Goal: Contribute content

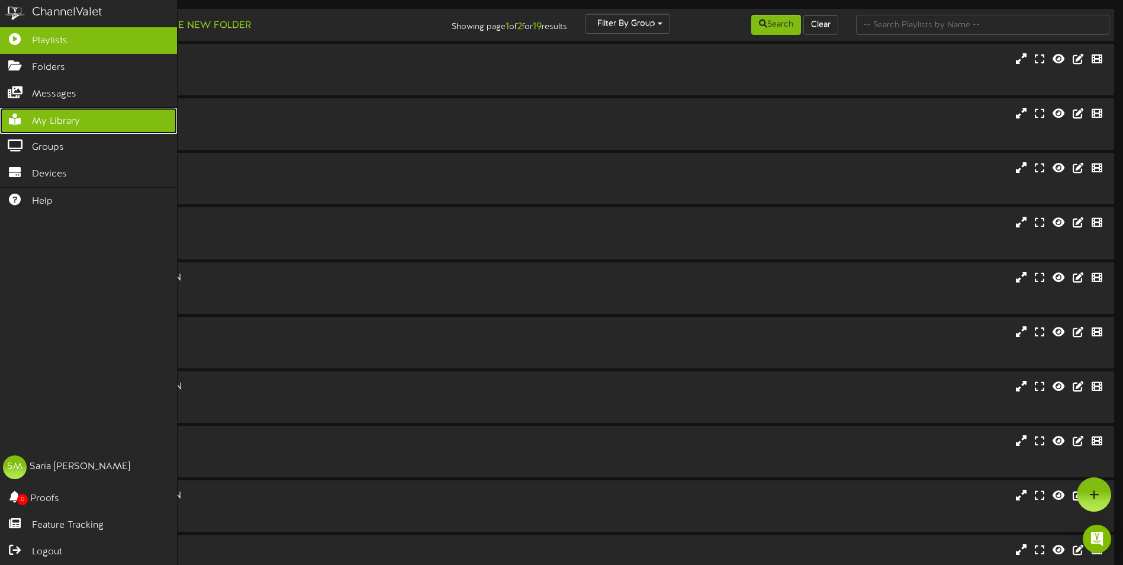
click at [63, 115] on span "My Library" at bounding box center [56, 122] width 48 height 14
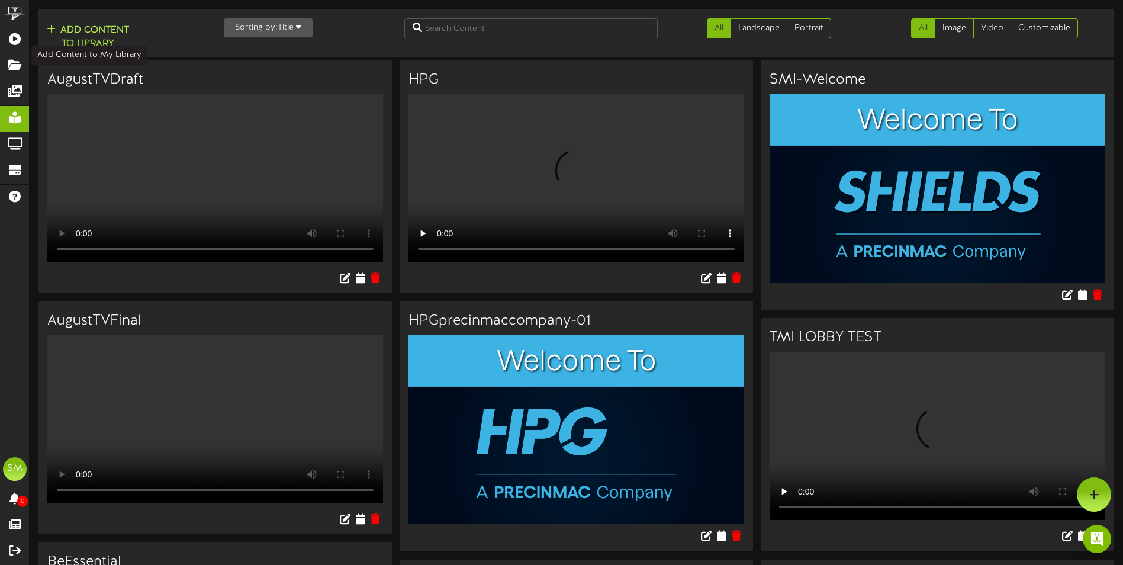
click at [79, 37] on button "Add Content to Library" at bounding box center [87, 37] width 89 height 28
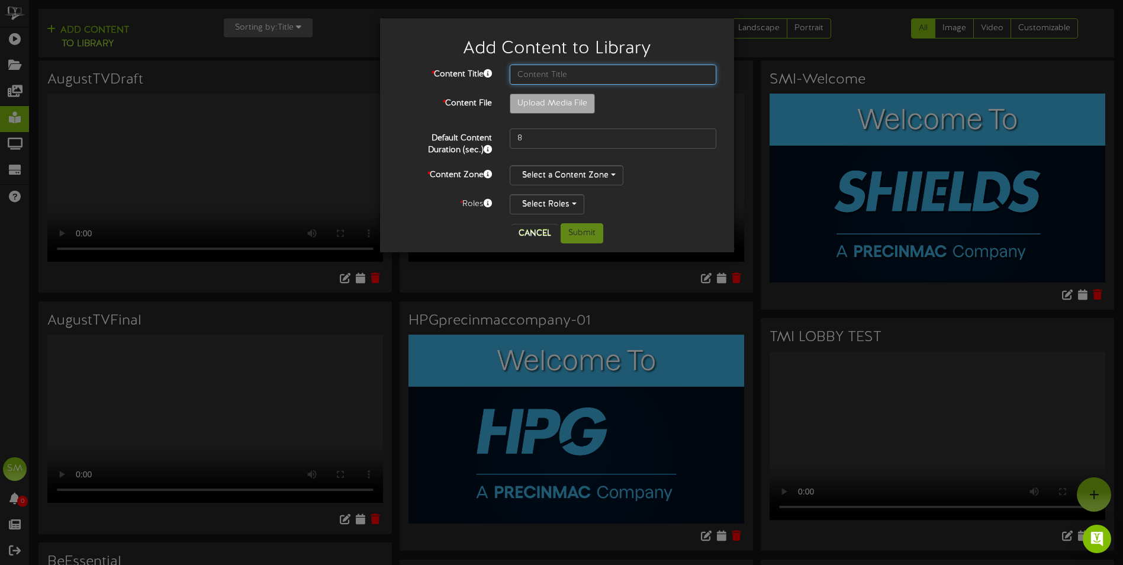
click at [544, 75] on input "text" at bounding box center [613, 75] width 207 height 20
click at [552, 76] on input "Sep TV" at bounding box center [613, 75] width 207 height 20
type input "Sep TV Content"
type input "**********"
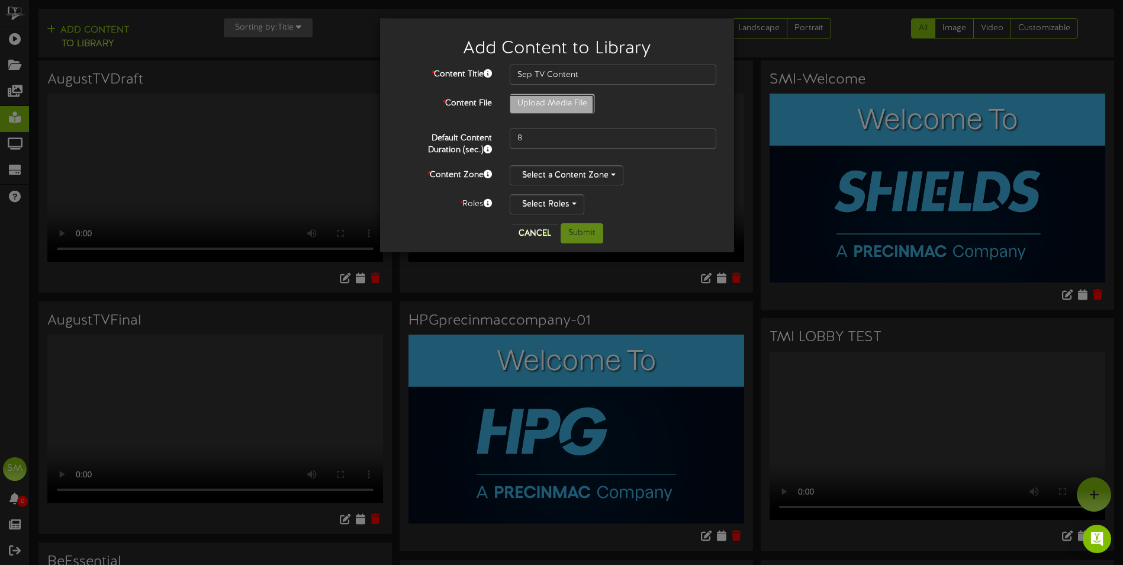
type input "SeptemberTV"
type input "400"
click at [592, 179] on button "Select a Content Zone" at bounding box center [567, 175] width 114 height 20
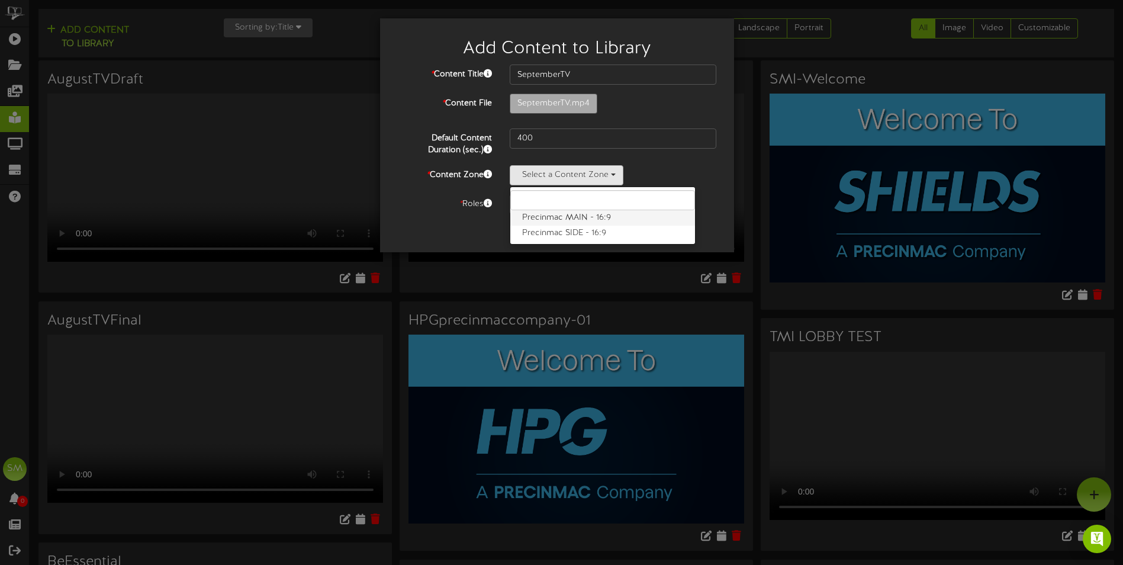
click at [579, 218] on label "Precinmac MAIN - 16:9" at bounding box center [602, 217] width 185 height 15
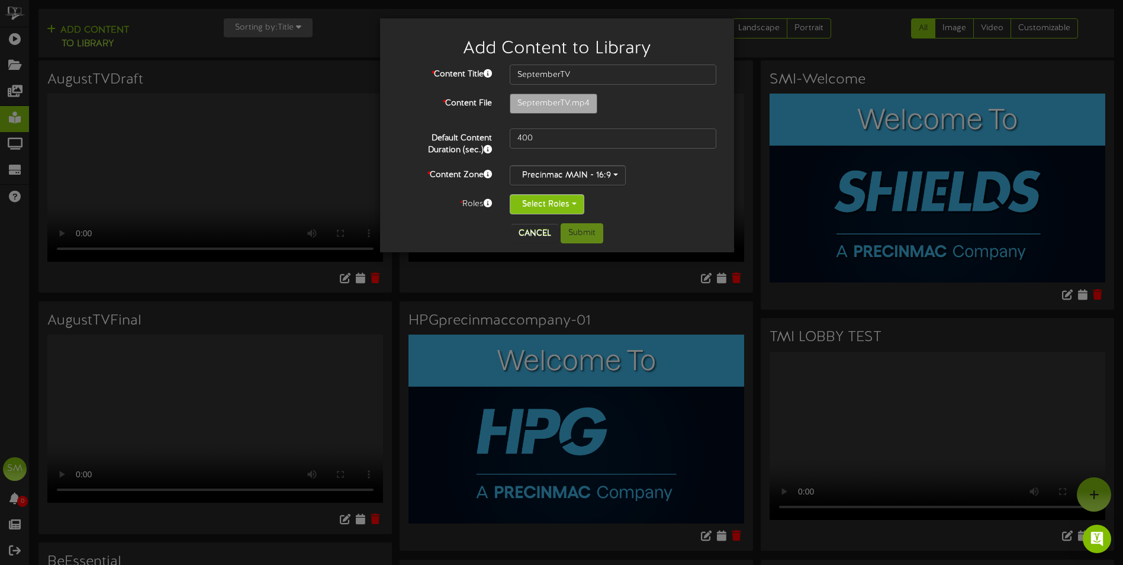
click at [565, 211] on button "Select Roles" at bounding box center [547, 204] width 75 height 20
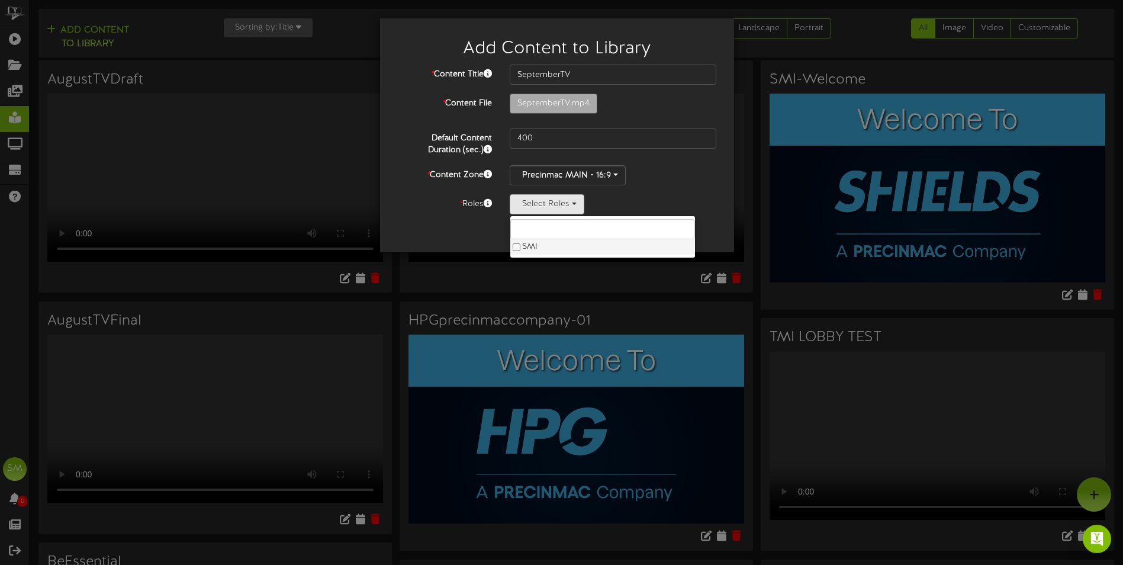
click at [549, 248] on label "SMI" at bounding box center [602, 246] width 185 height 15
click at [680, 239] on div "Cancel Submit" at bounding box center [557, 233] width 336 height 20
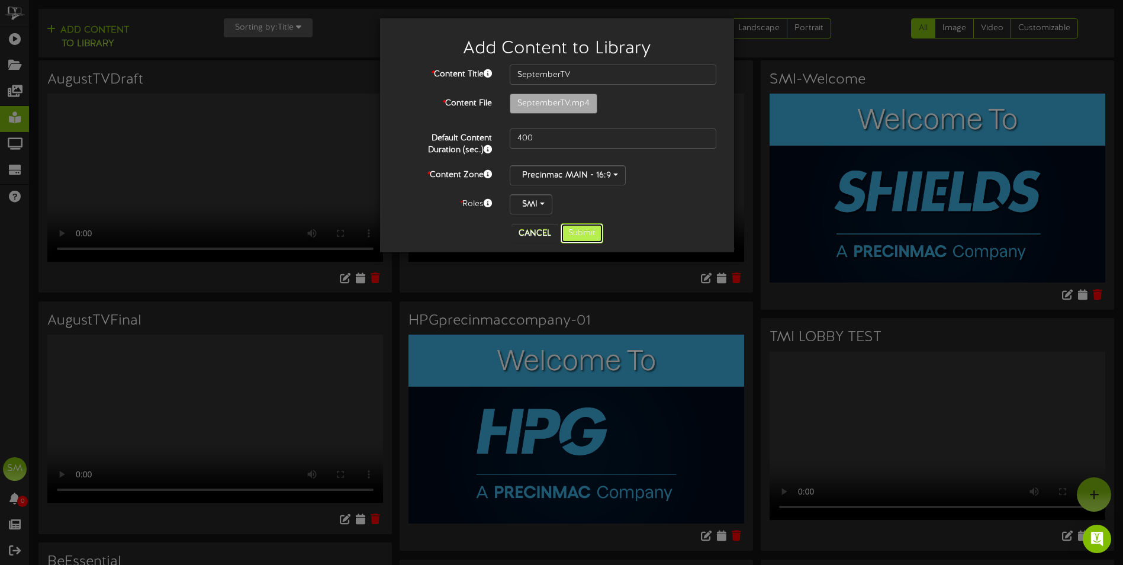
click at [589, 237] on button "Submit" at bounding box center [582, 233] width 43 height 20
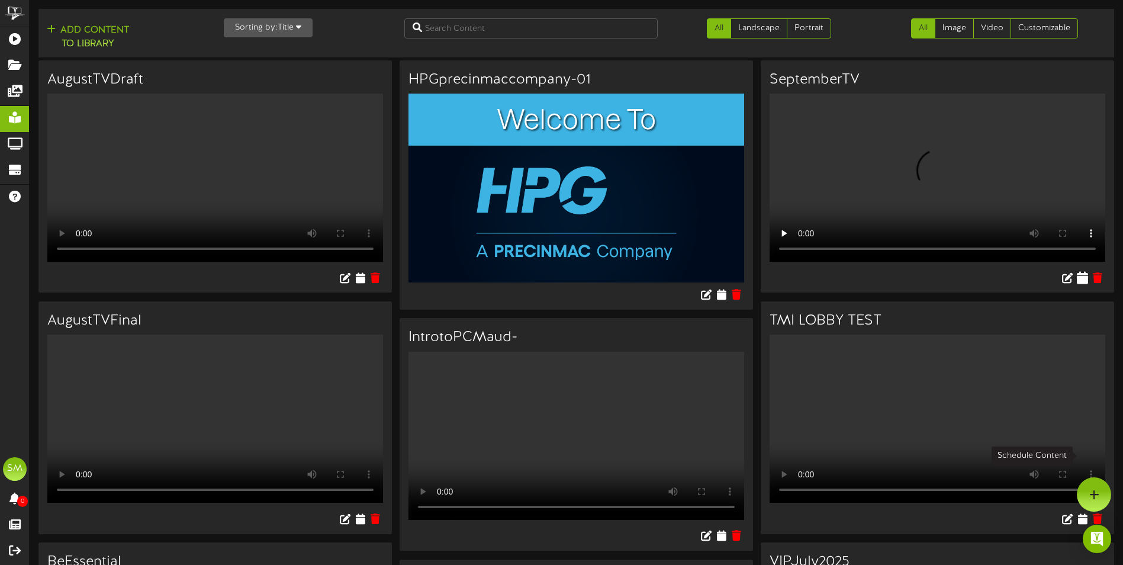
click at [1084, 284] on icon at bounding box center [1082, 277] width 11 height 13
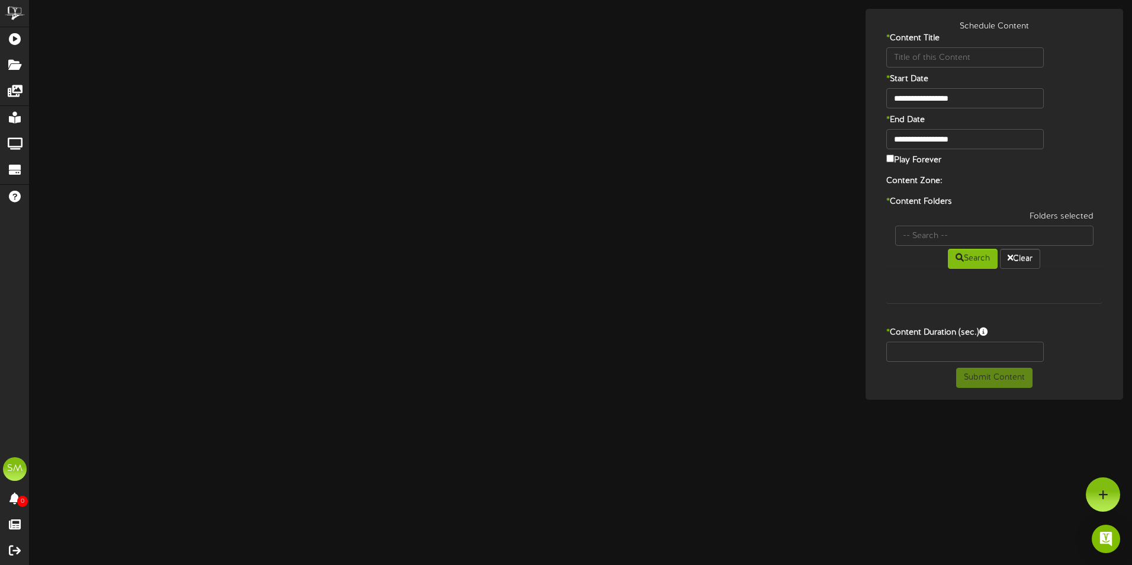
type input "SeptemberTV"
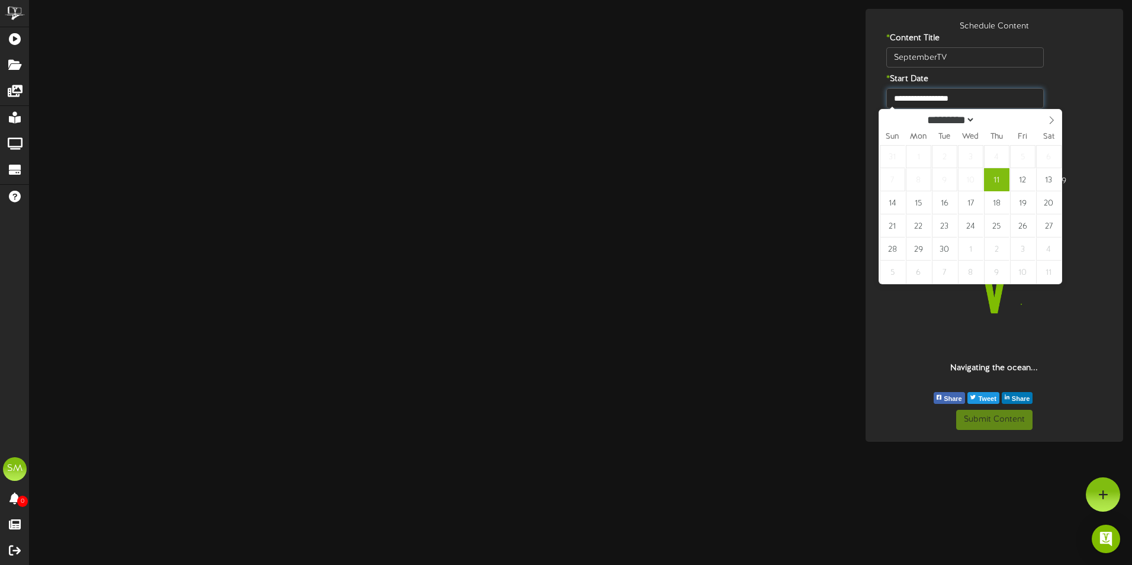
click at [978, 101] on input "**********" at bounding box center [965, 98] width 158 height 20
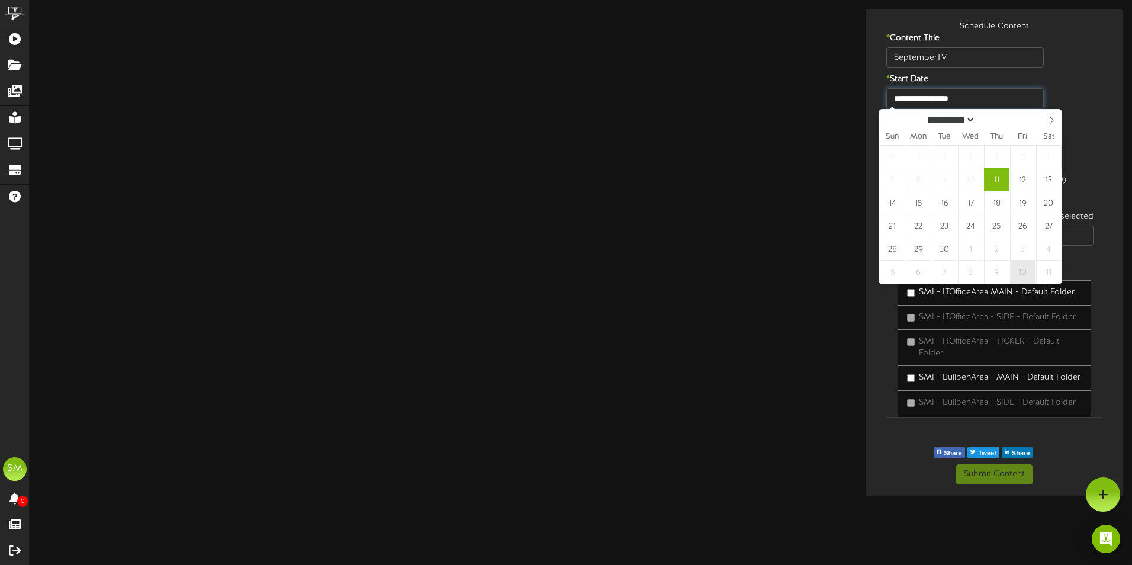
type input "**********"
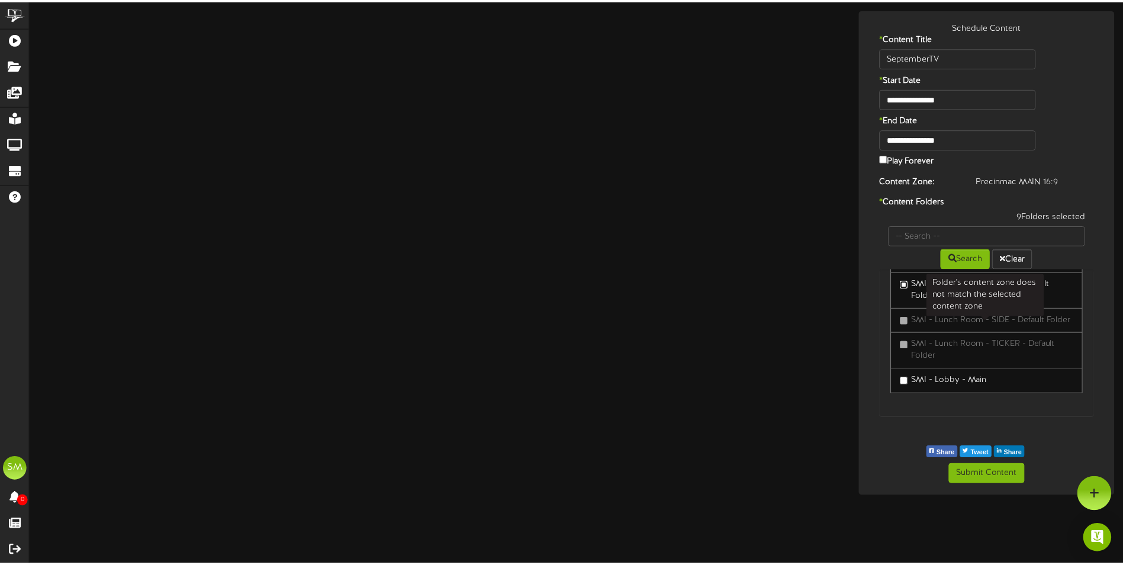
scroll to position [831, 0]
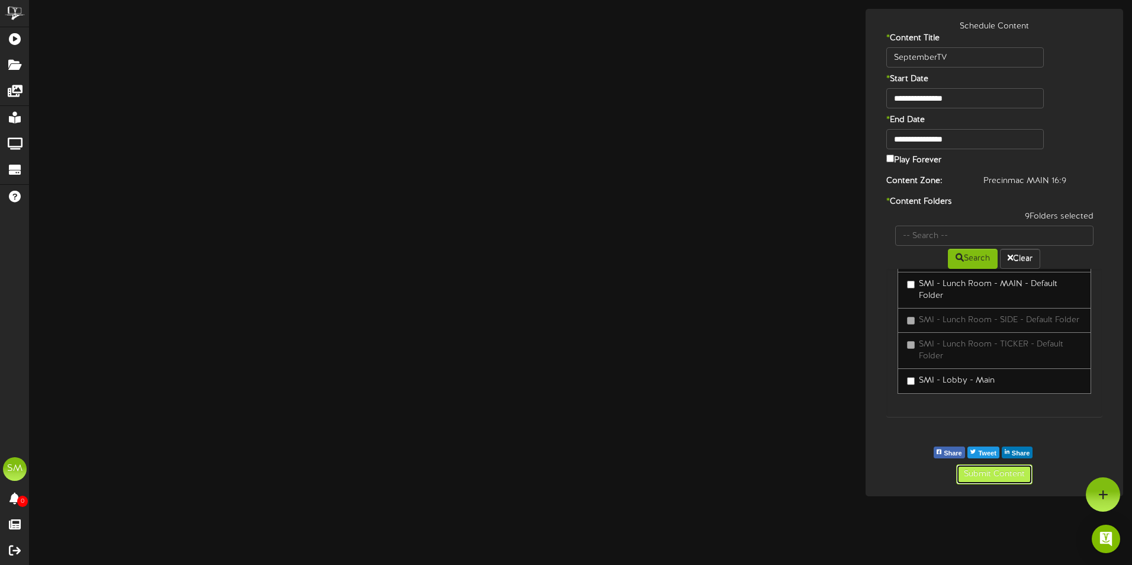
click at [984, 473] on button "Submit Content" at bounding box center [994, 474] width 76 height 20
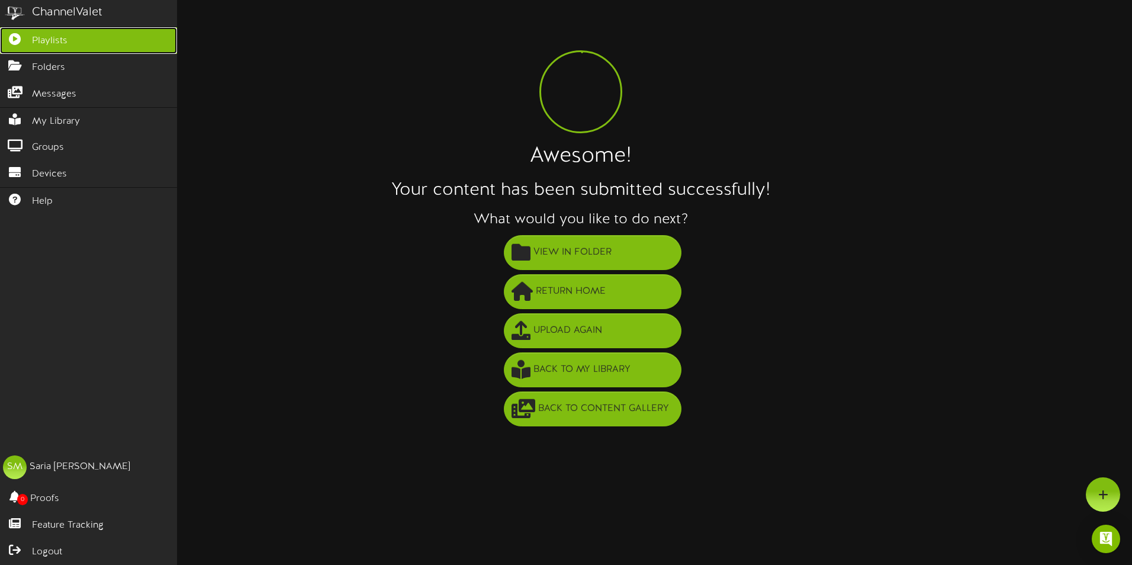
click at [47, 44] on span "Playlists" at bounding box center [50, 41] width 36 height 14
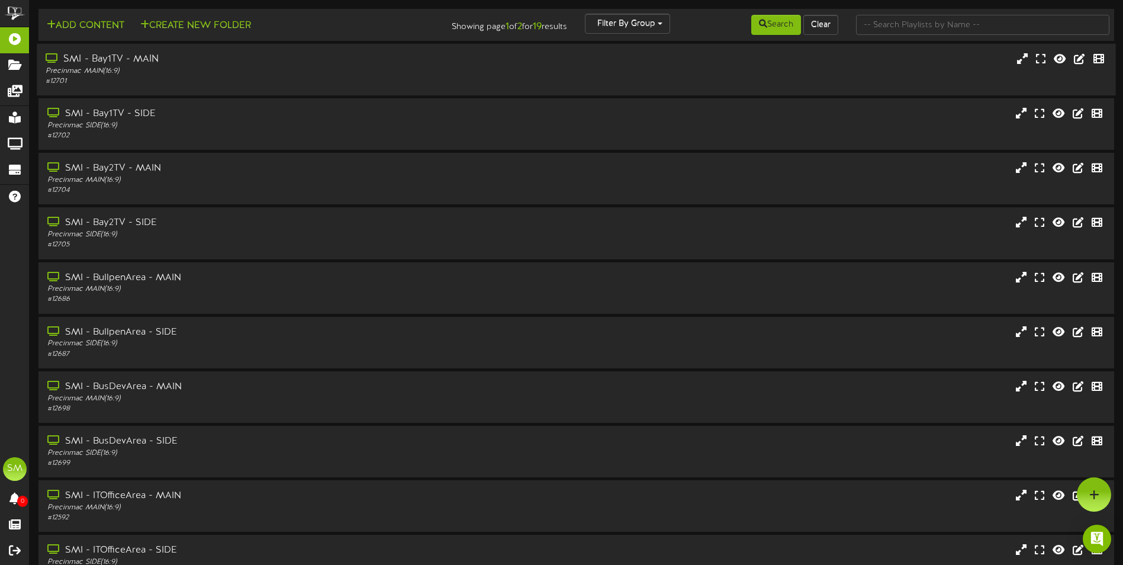
click at [215, 79] on div "# 12701" at bounding box center [262, 81] width 432 height 10
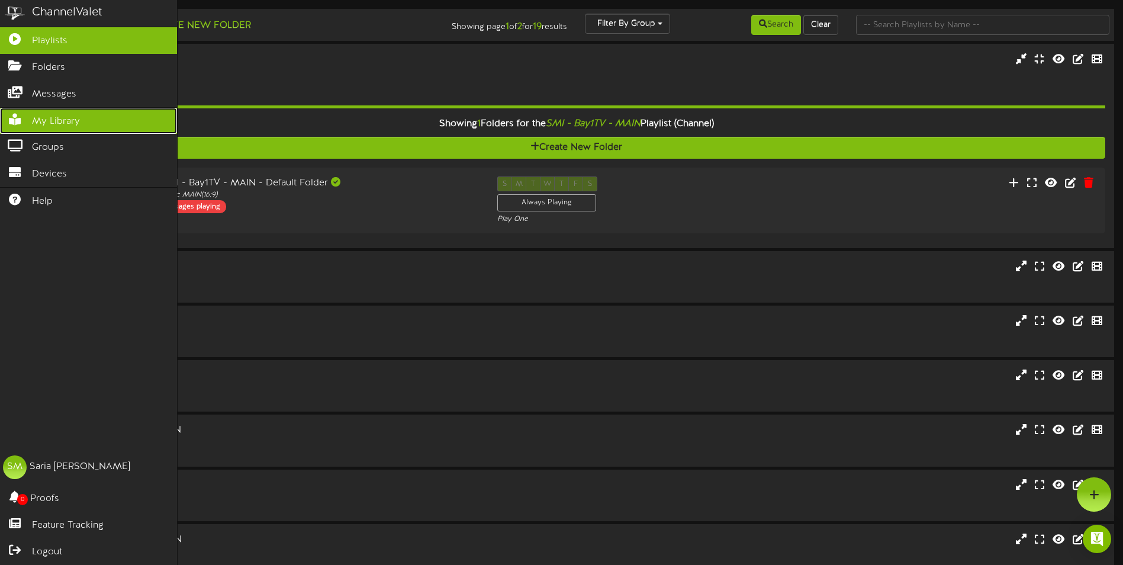
click at [54, 121] on span "My Library" at bounding box center [56, 122] width 48 height 14
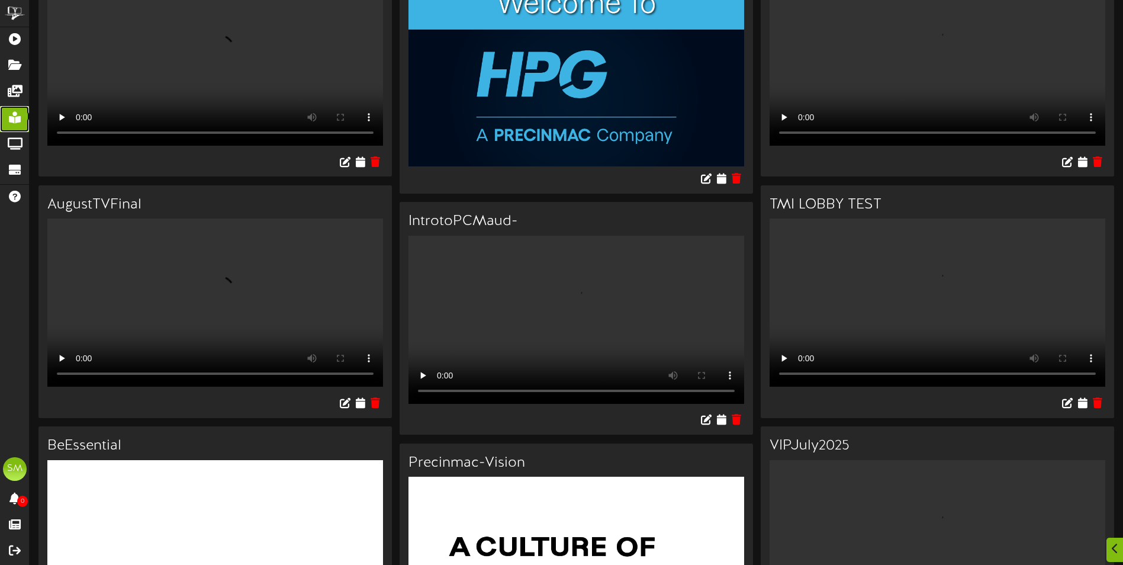
scroll to position [118, 0]
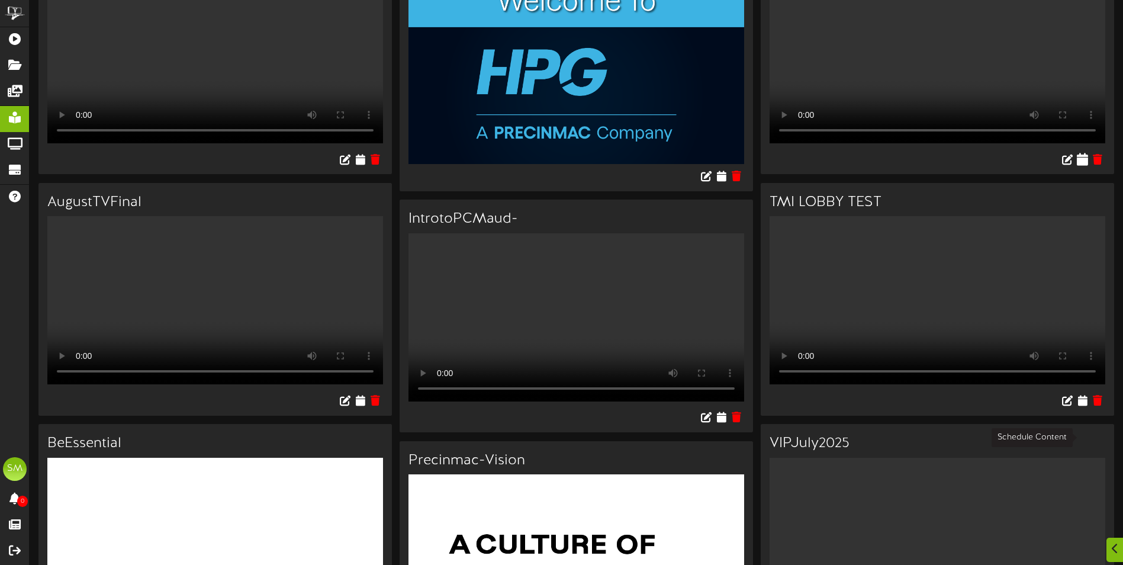
click at [1084, 165] on icon at bounding box center [1082, 158] width 11 height 13
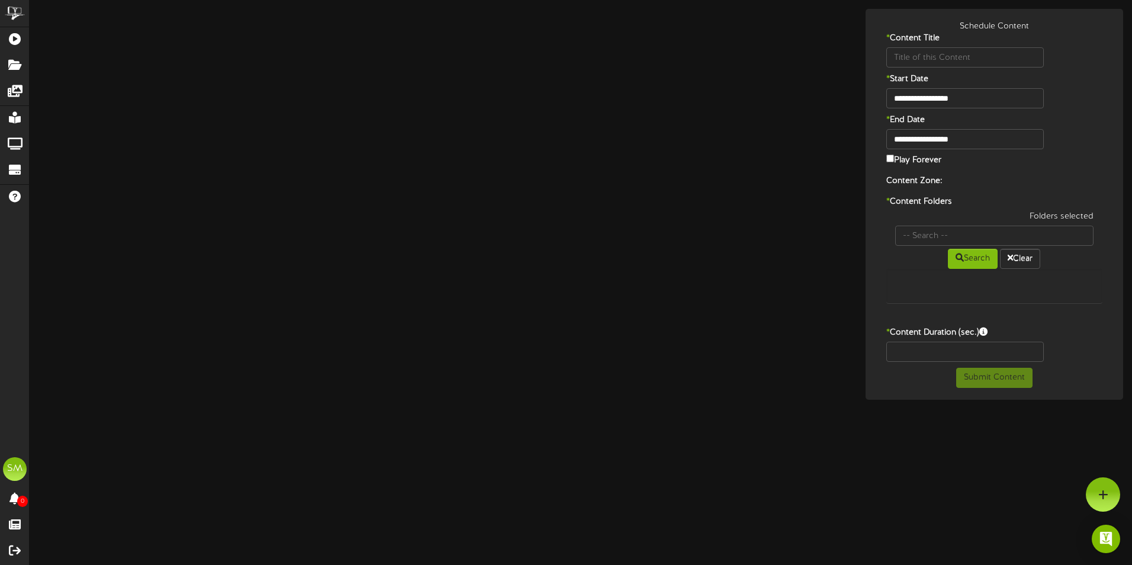
type input "SeptemberTV"
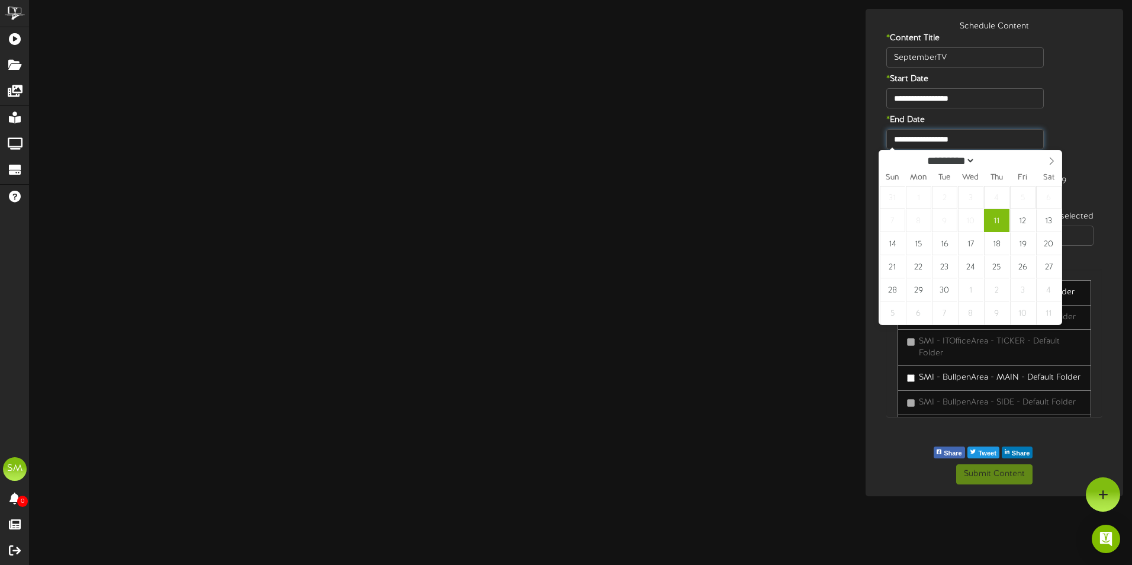
click at [975, 140] on input "**********" at bounding box center [965, 139] width 158 height 20
type input "**********"
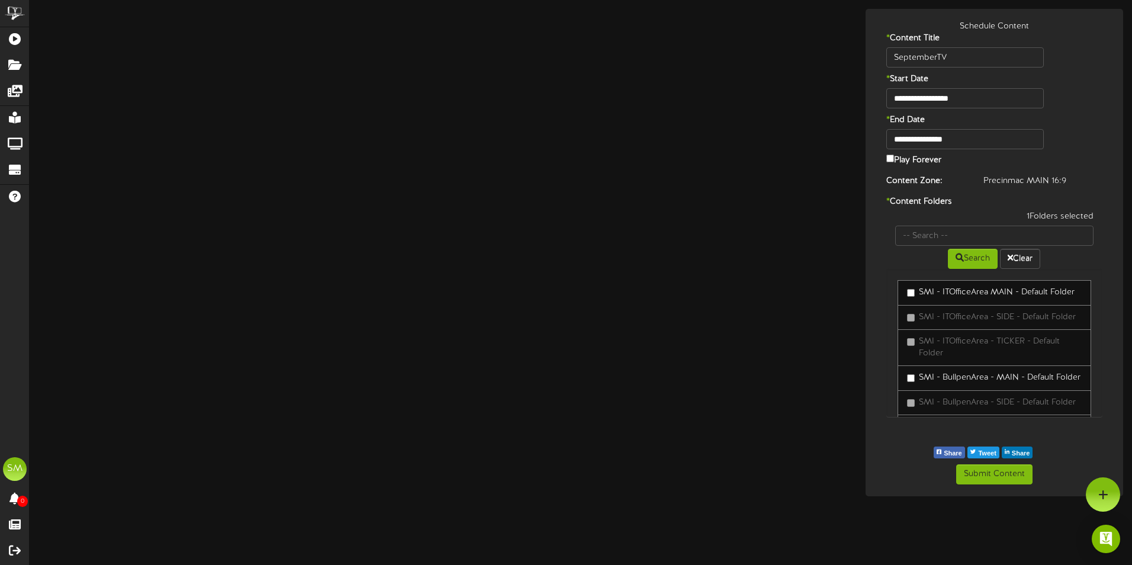
click at [916, 380] on label "SMI - BullpenArea - MAIN - Default Folder" at bounding box center [993, 378] width 173 height 12
click at [909, 352] on label "SMI -ProgrammingOffice - MAIN - Default Folder" at bounding box center [994, 341] width 175 height 24
click at [911, 279] on label "SMI - Bay2TV - MAIN - Default Folder" at bounding box center [985, 273] width 156 height 12
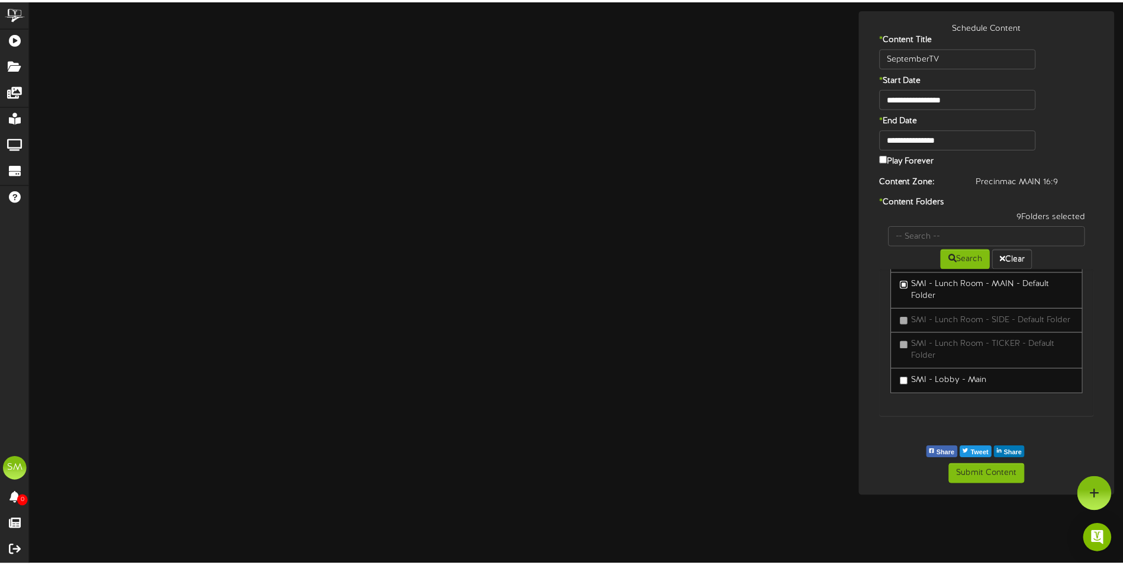
scroll to position [831, 0]
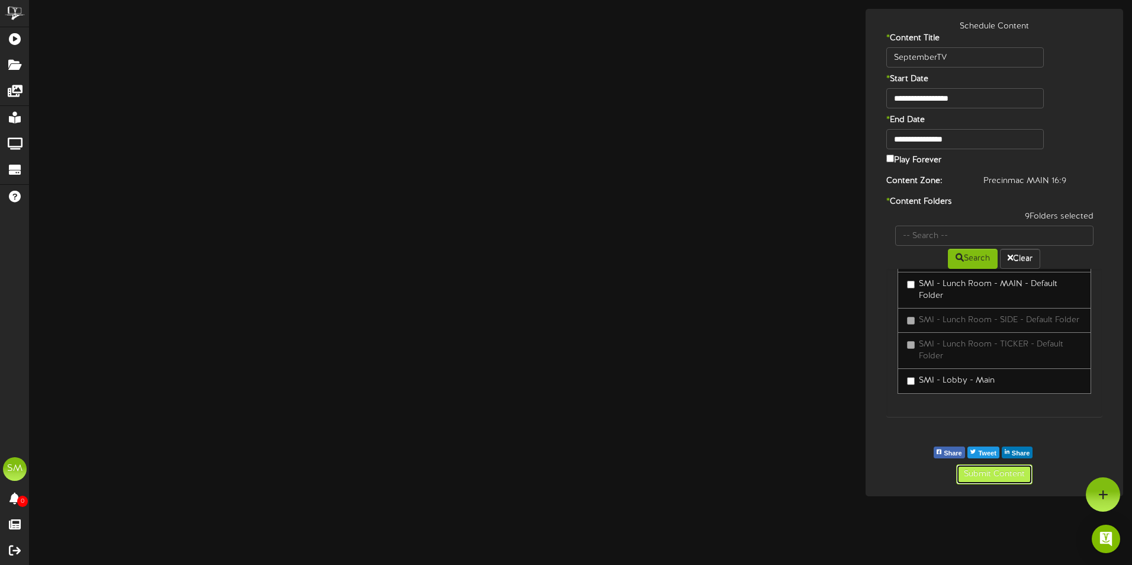
click at [1008, 475] on button "Submit Content" at bounding box center [994, 474] width 76 height 20
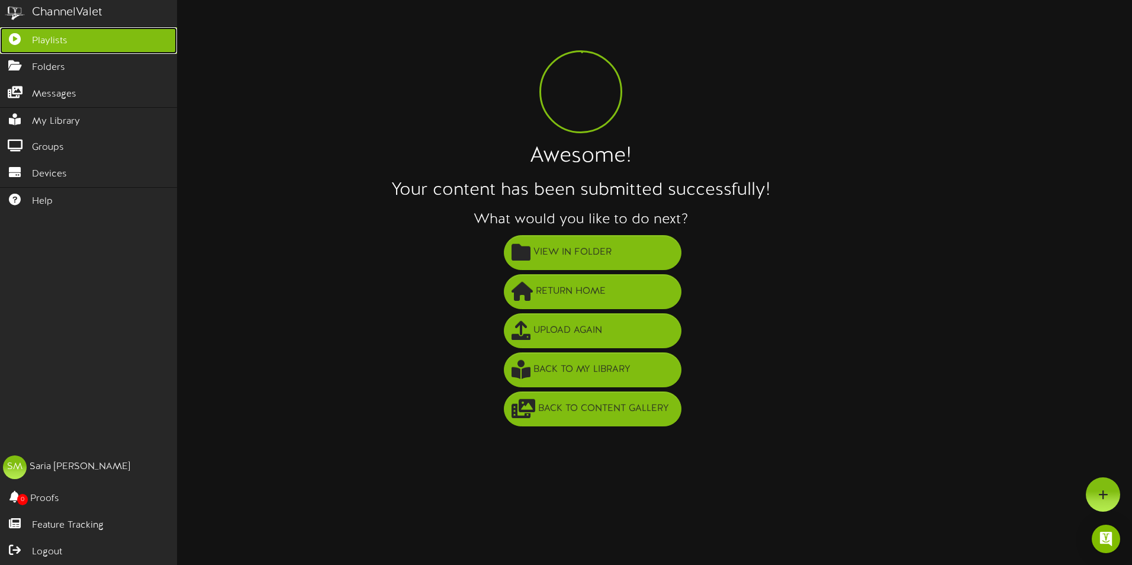
click at [72, 44] on link "Playlists" at bounding box center [88, 40] width 177 height 27
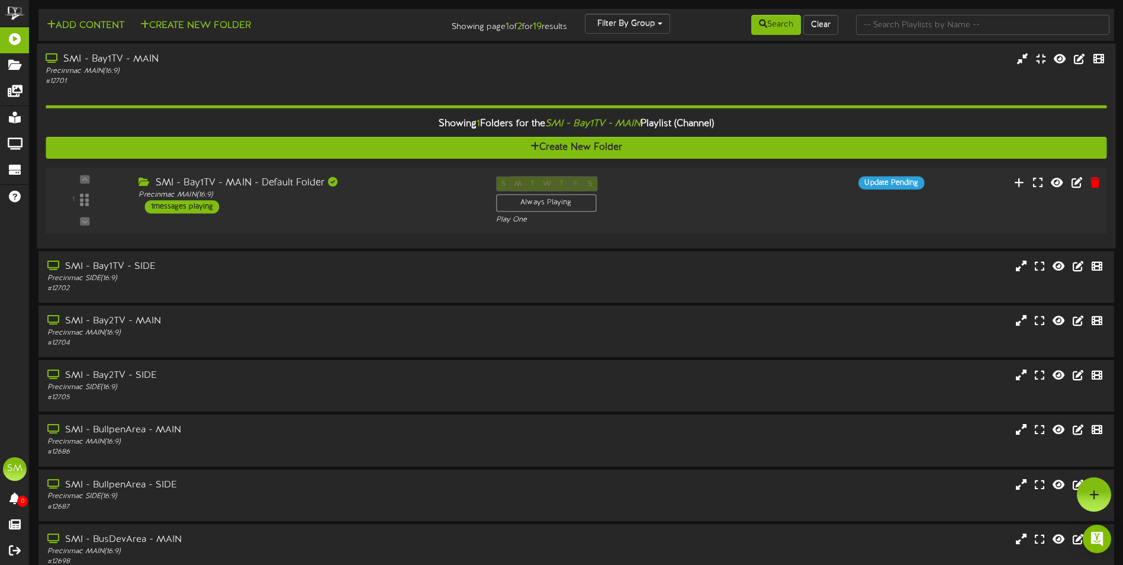
click at [191, 208] on div "1 messages playing" at bounding box center [182, 206] width 75 height 13
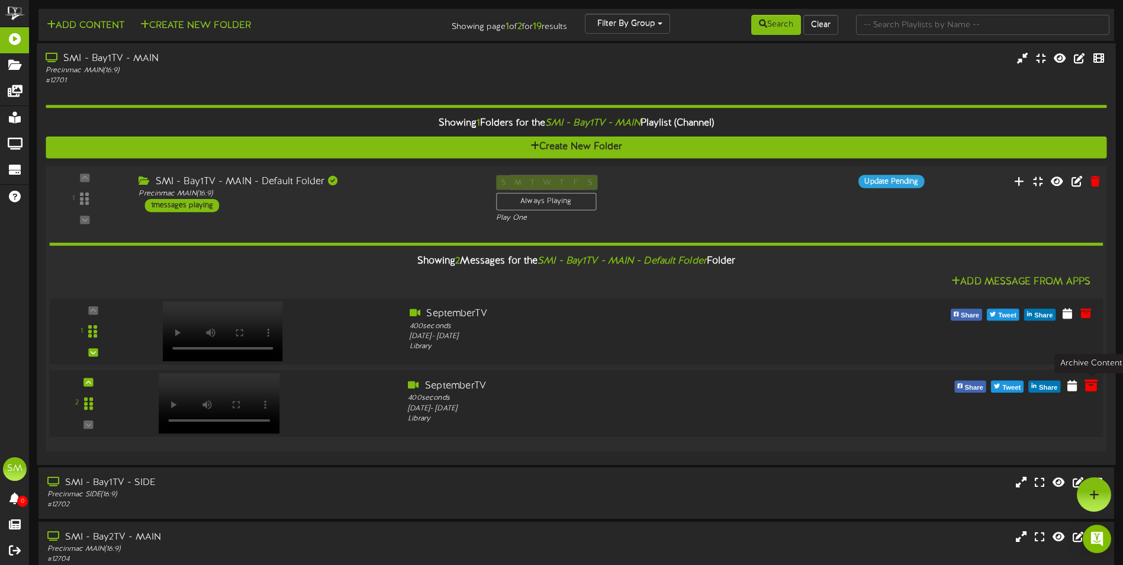
click at [1091, 386] on icon at bounding box center [1091, 384] width 13 height 13
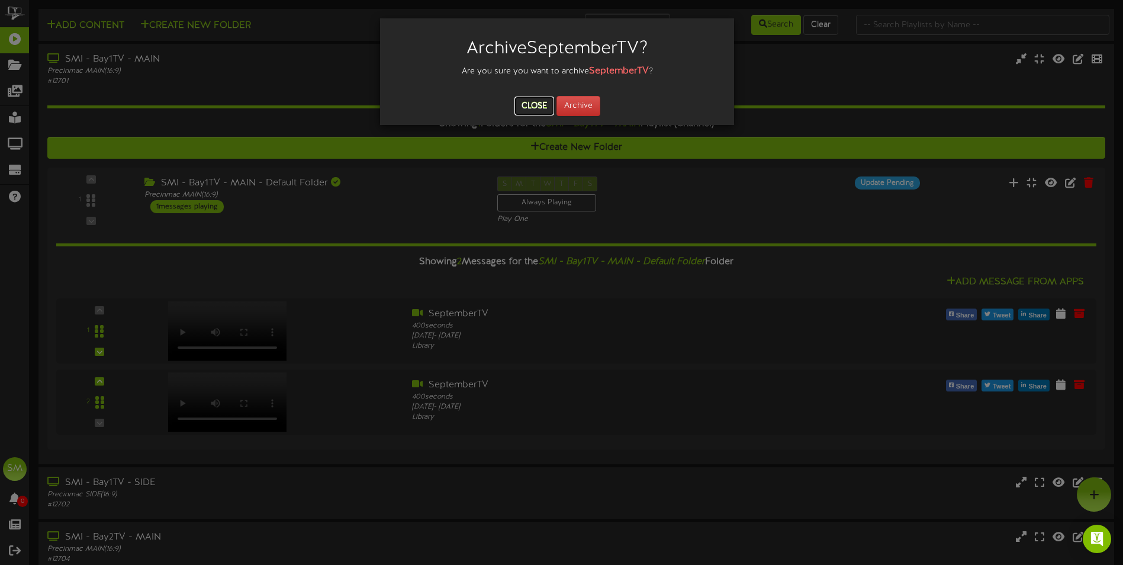
click at [529, 105] on button "Close" at bounding box center [535, 106] width 40 height 19
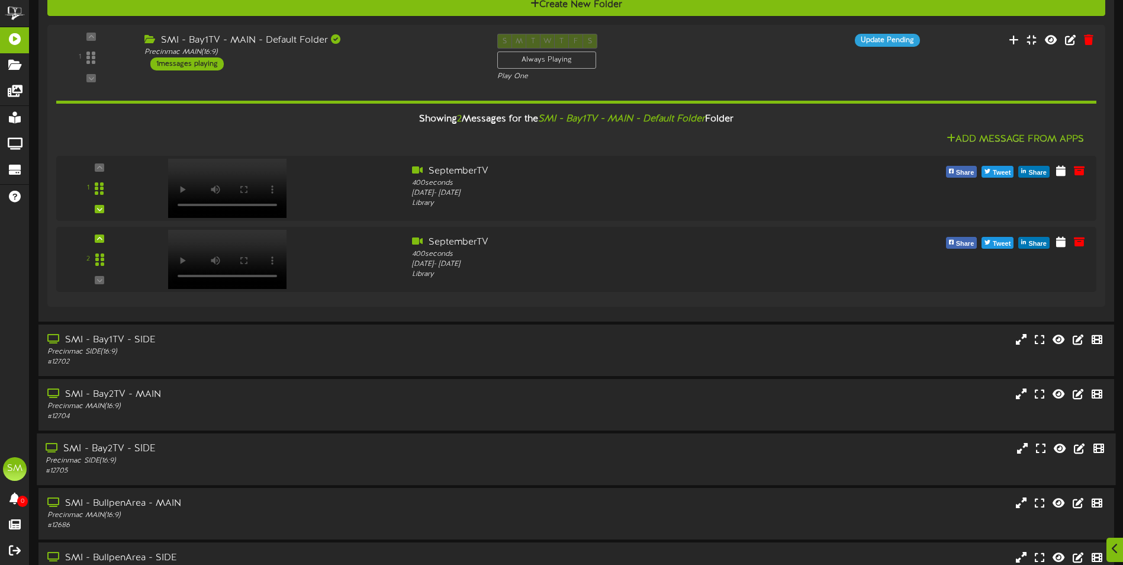
scroll to position [178, 0]
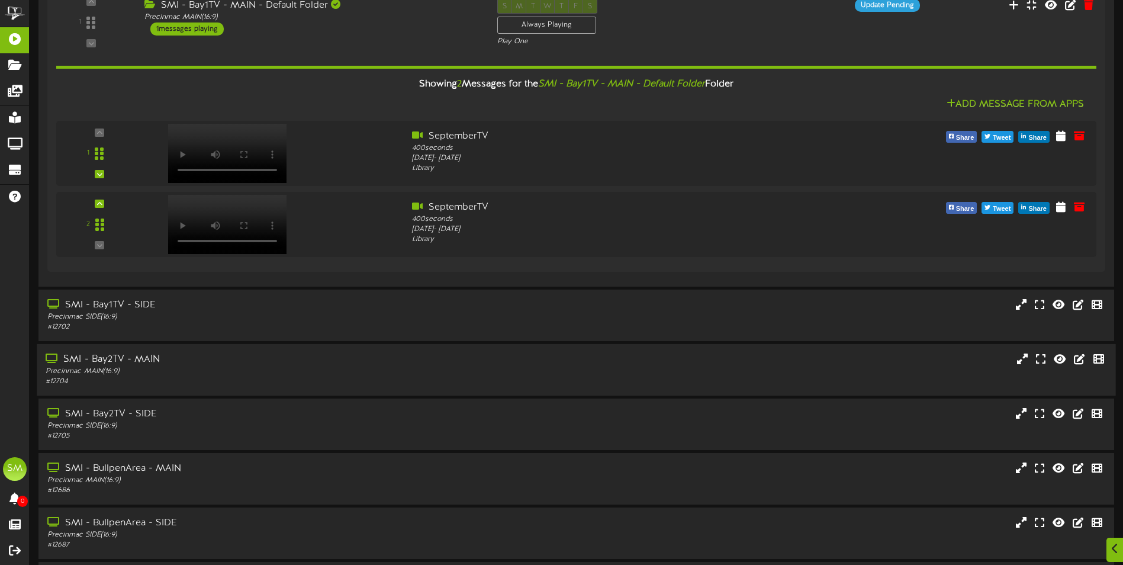
click at [179, 369] on div "Precinmac MAIN ( 16:9 )" at bounding box center [262, 372] width 432 height 10
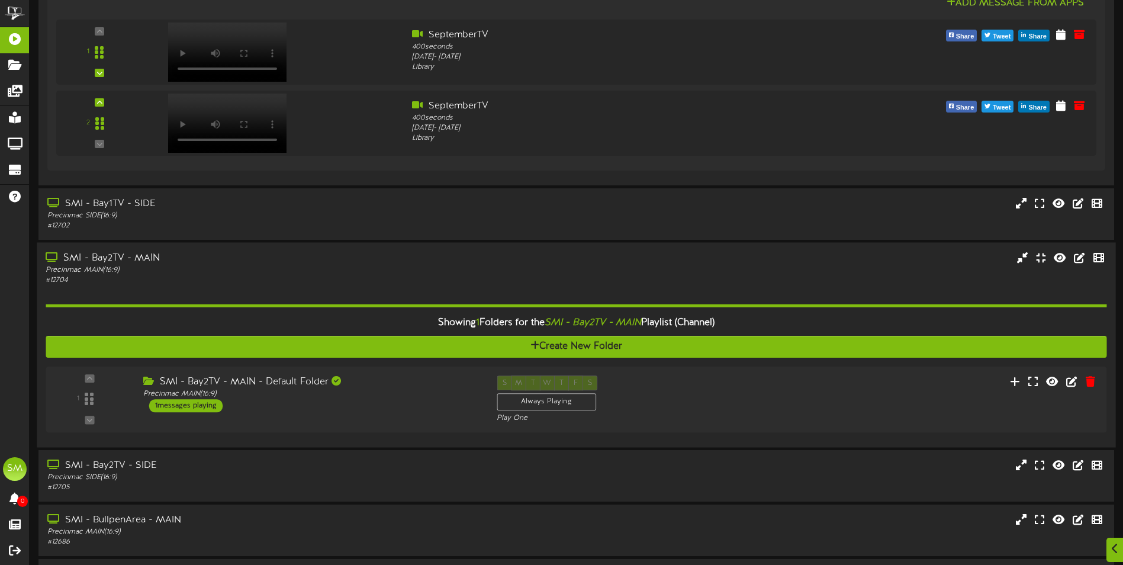
scroll to position [296, 0]
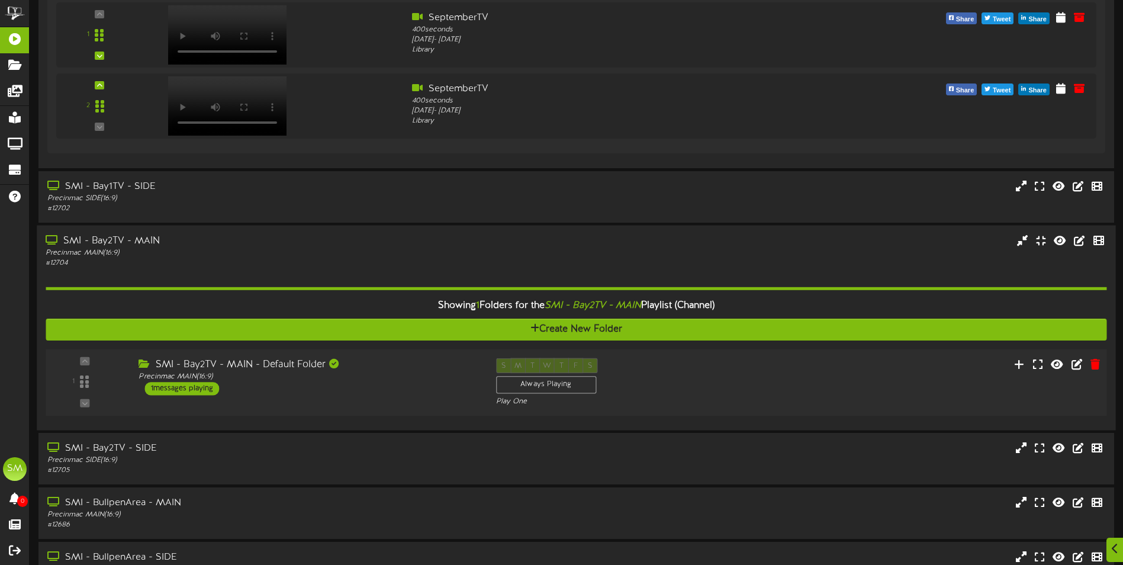
click at [339, 385] on div "SMI - Bay2TV - MAIN - Default Folder Precinmac MAIN ( 16:9 ) 1 messages playing" at bounding box center [308, 376] width 357 height 37
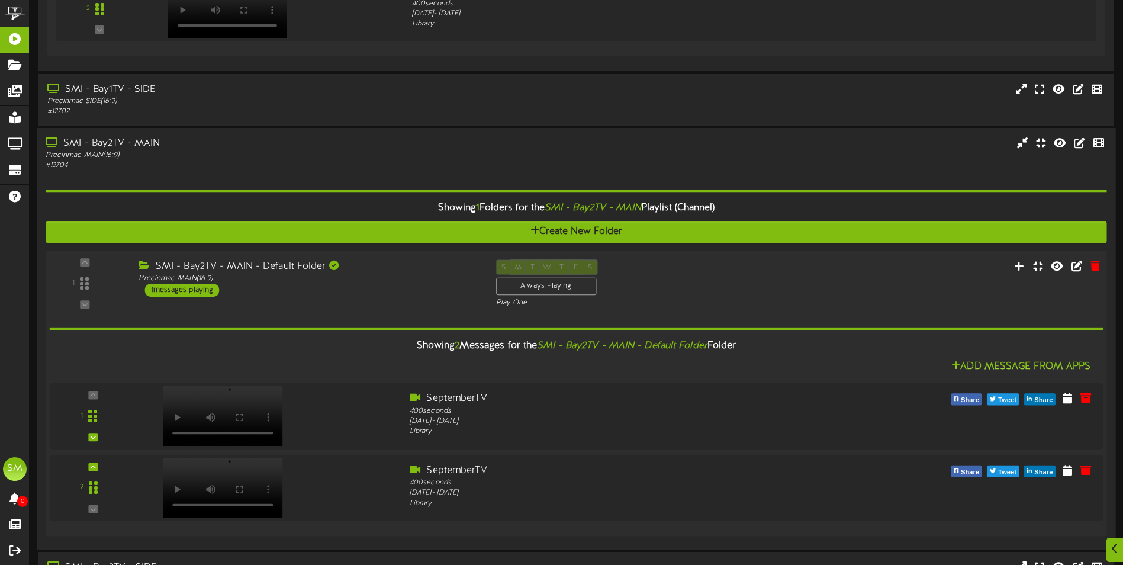
scroll to position [414, 0]
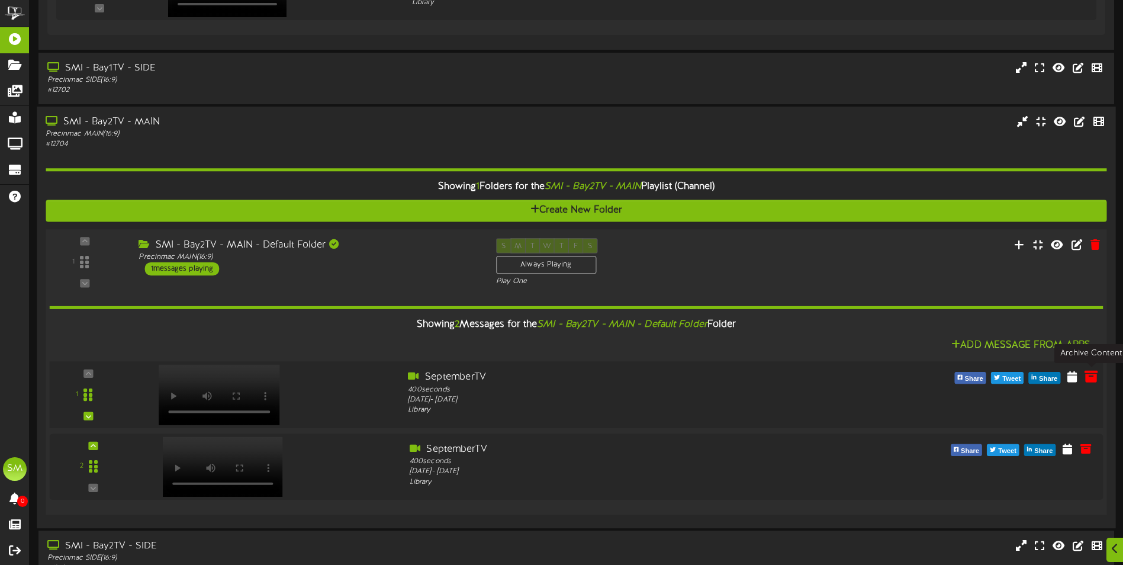
click at [1093, 378] on icon at bounding box center [1091, 375] width 13 height 13
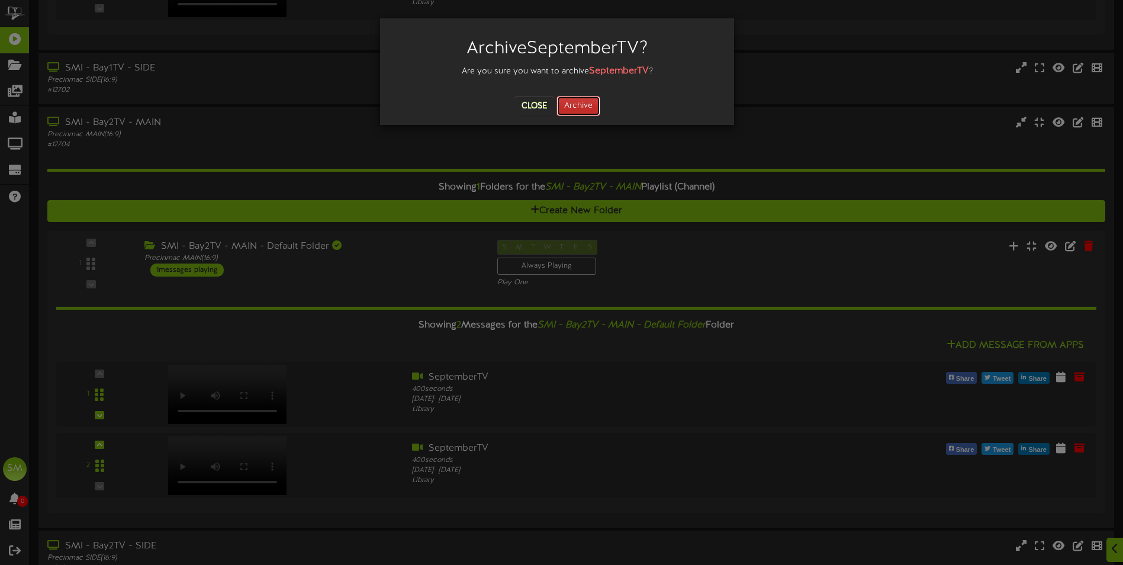
click at [585, 110] on button "Archive" at bounding box center [579, 106] width 44 height 20
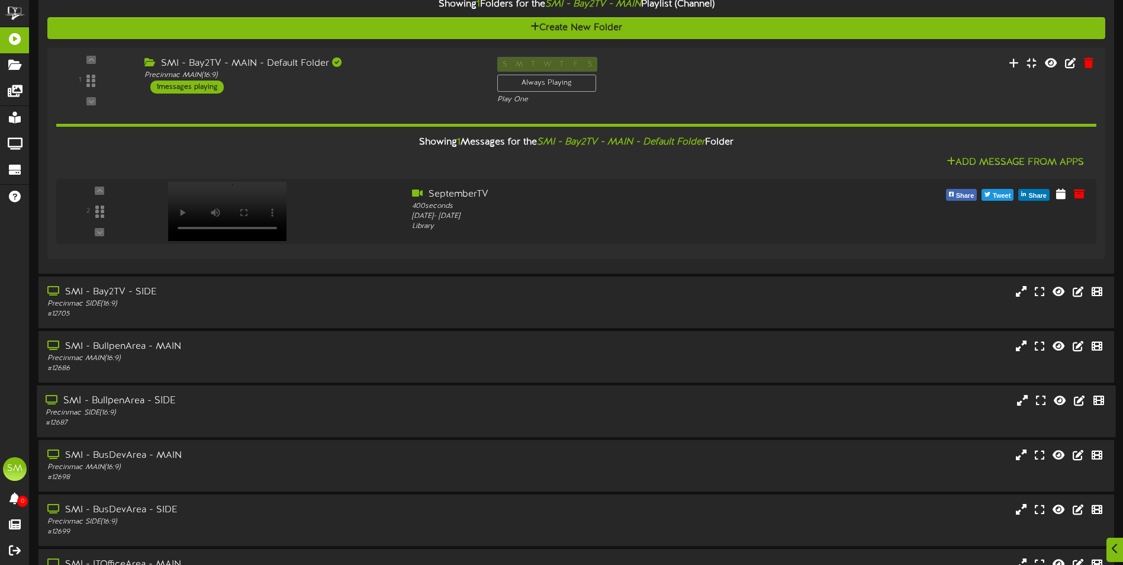
scroll to position [533, 0]
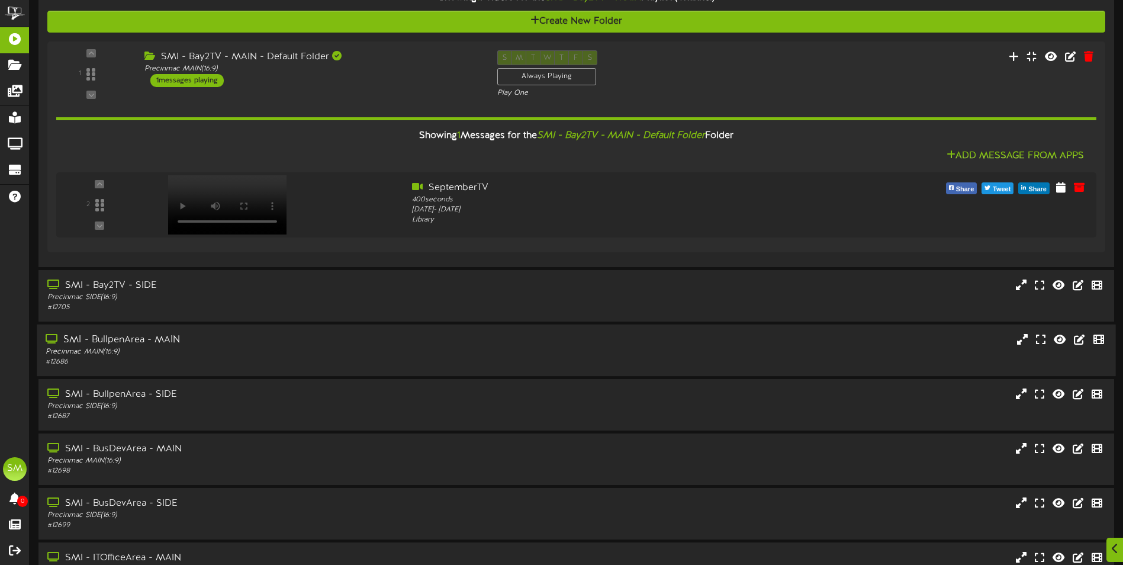
click at [223, 355] on div "Precinmac MAIN ( 16:9 )" at bounding box center [262, 352] width 432 height 10
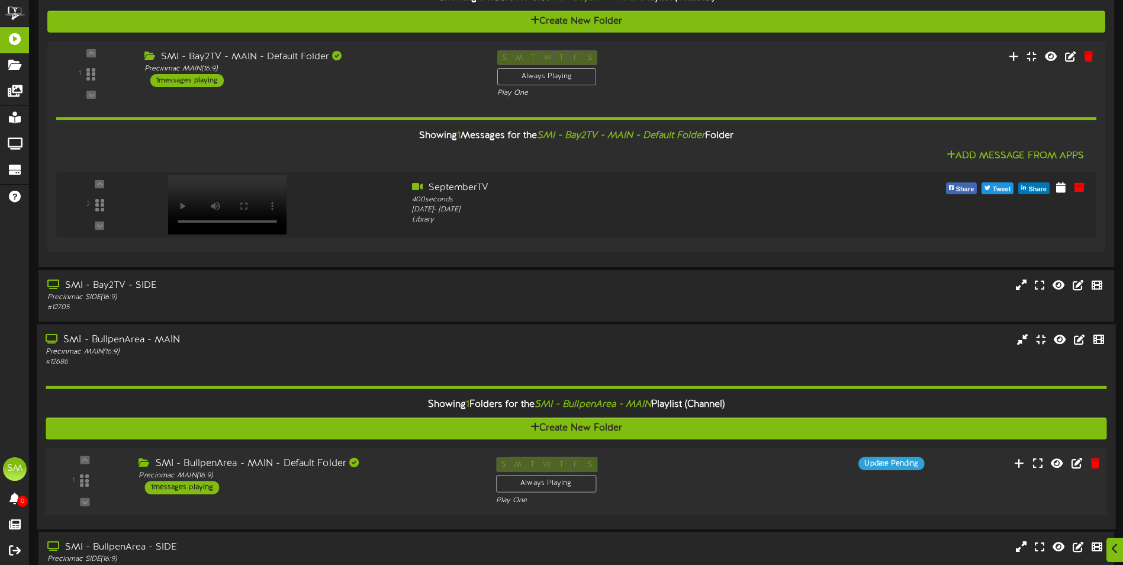
click at [195, 482] on div "1 messages playing" at bounding box center [182, 487] width 75 height 13
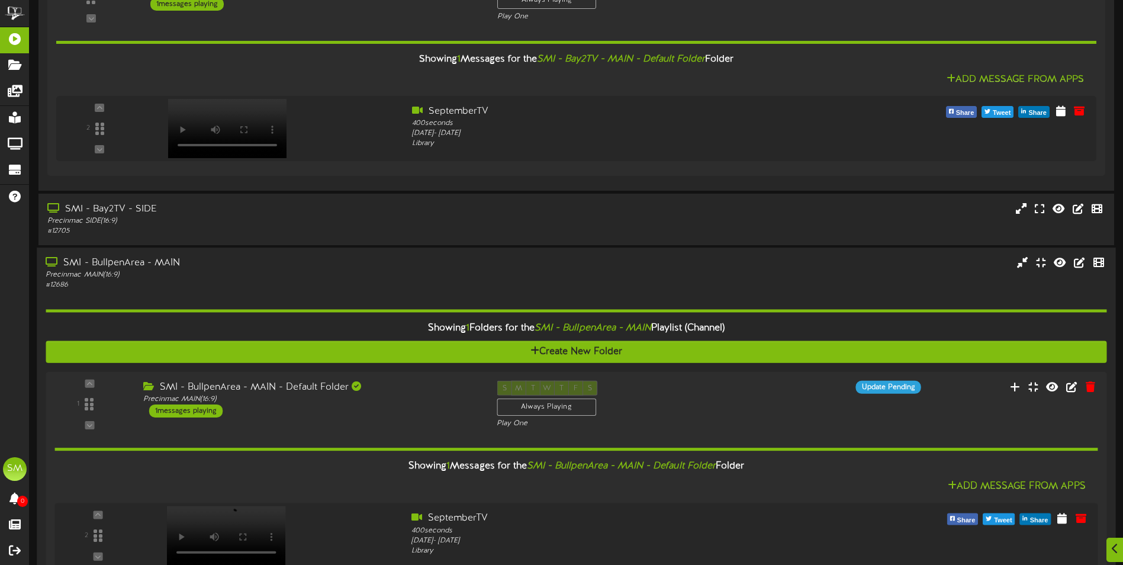
scroll to position [711, 0]
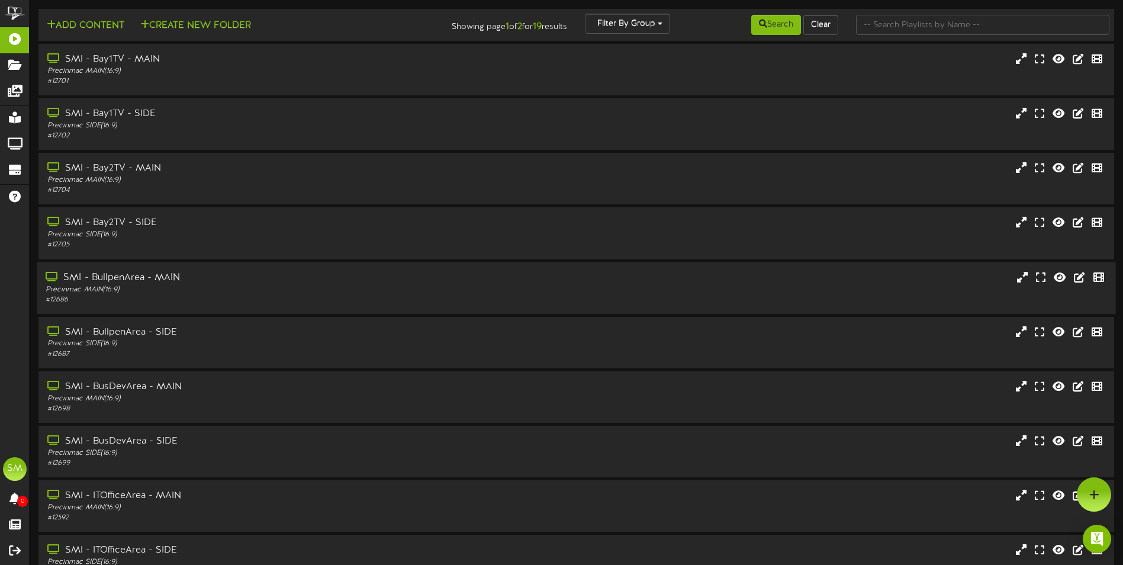
click at [188, 289] on div "Precinmac MAIN ( 16:9 )" at bounding box center [262, 289] width 432 height 10
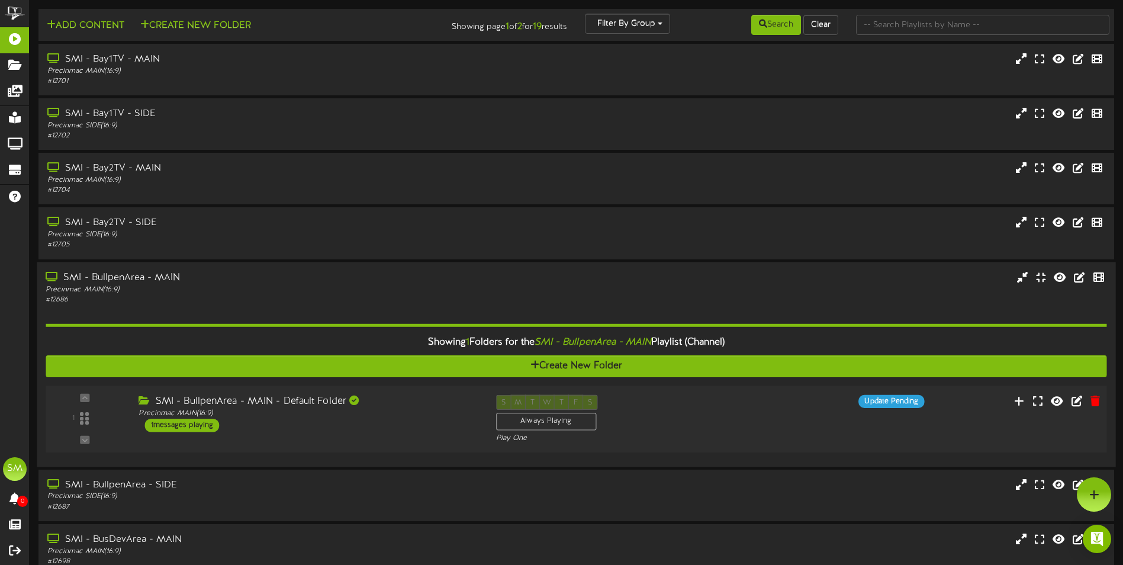
click at [192, 427] on div "1 messages playing" at bounding box center [182, 425] width 75 height 13
